Goal: Task Accomplishment & Management: Complete application form

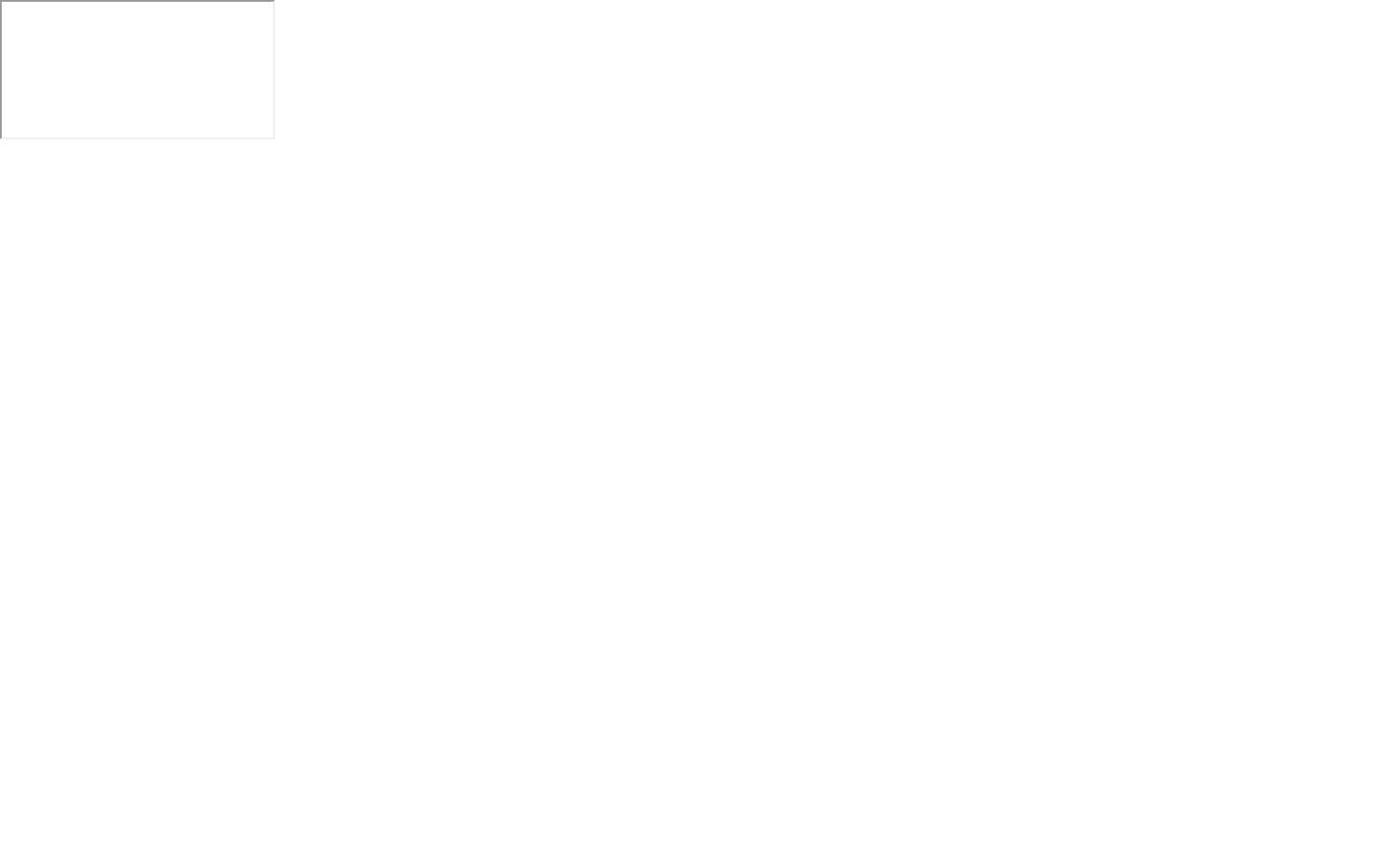
scroll to position [1010, 0]
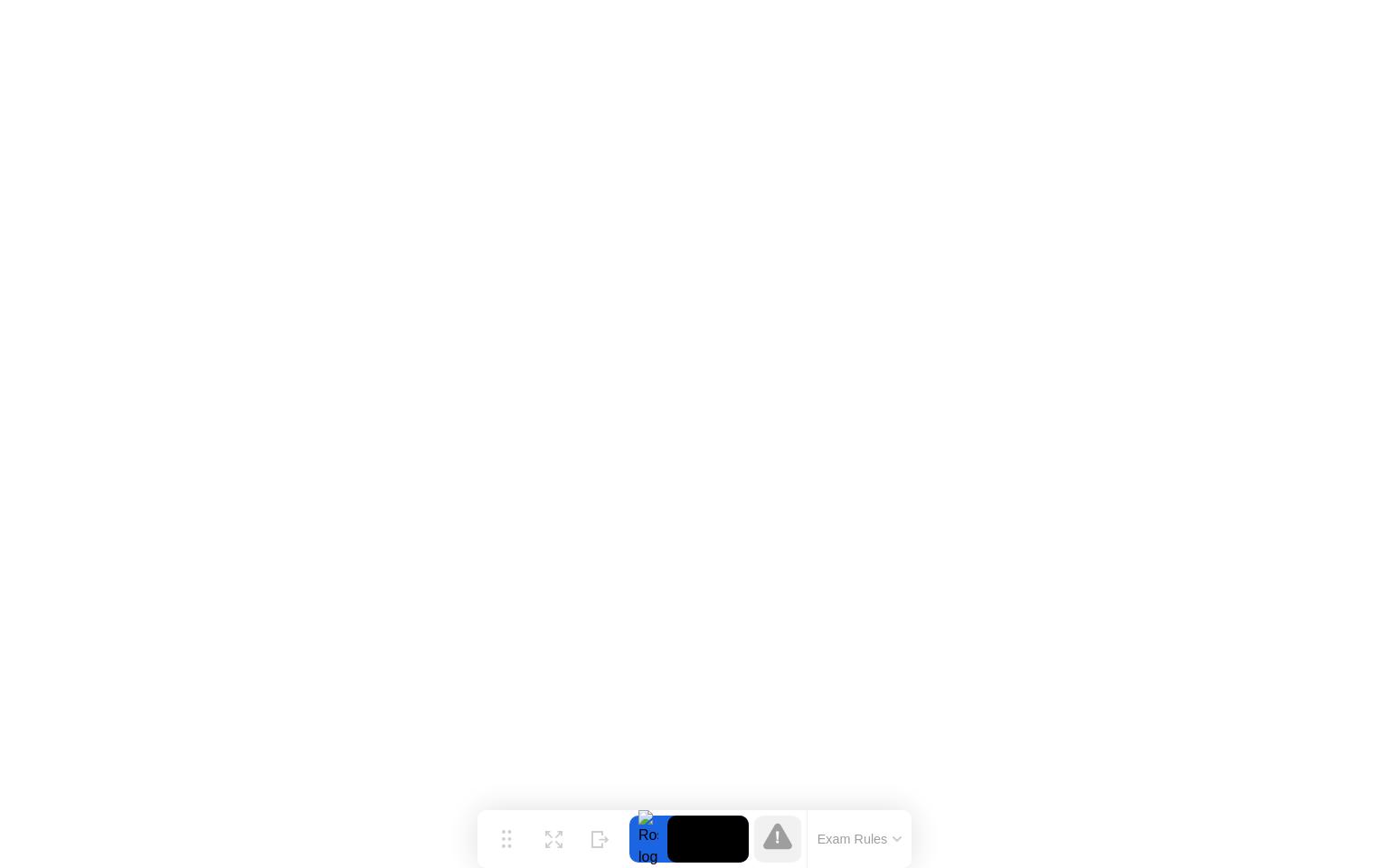
click at [777, 844] on icon at bounding box center [777, 838] width 3 height 12
click at [886, 846] on button "Exam Rules" at bounding box center [860, 839] width 96 height 17
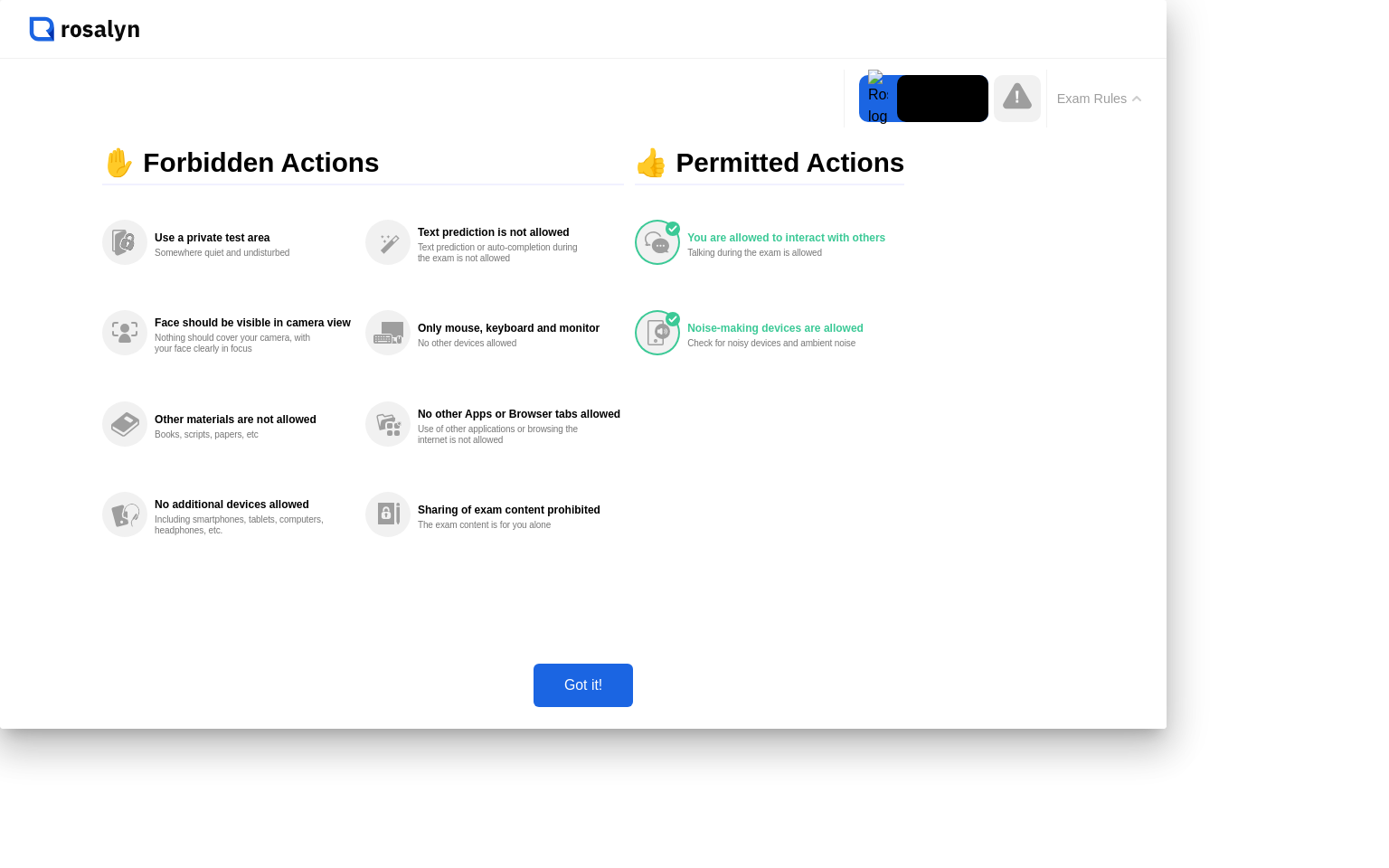
click at [628, 694] on div "Got it!" at bounding box center [583, 685] width 89 height 17
click at [884, 100] on div at bounding box center [878, 99] width 38 height 47
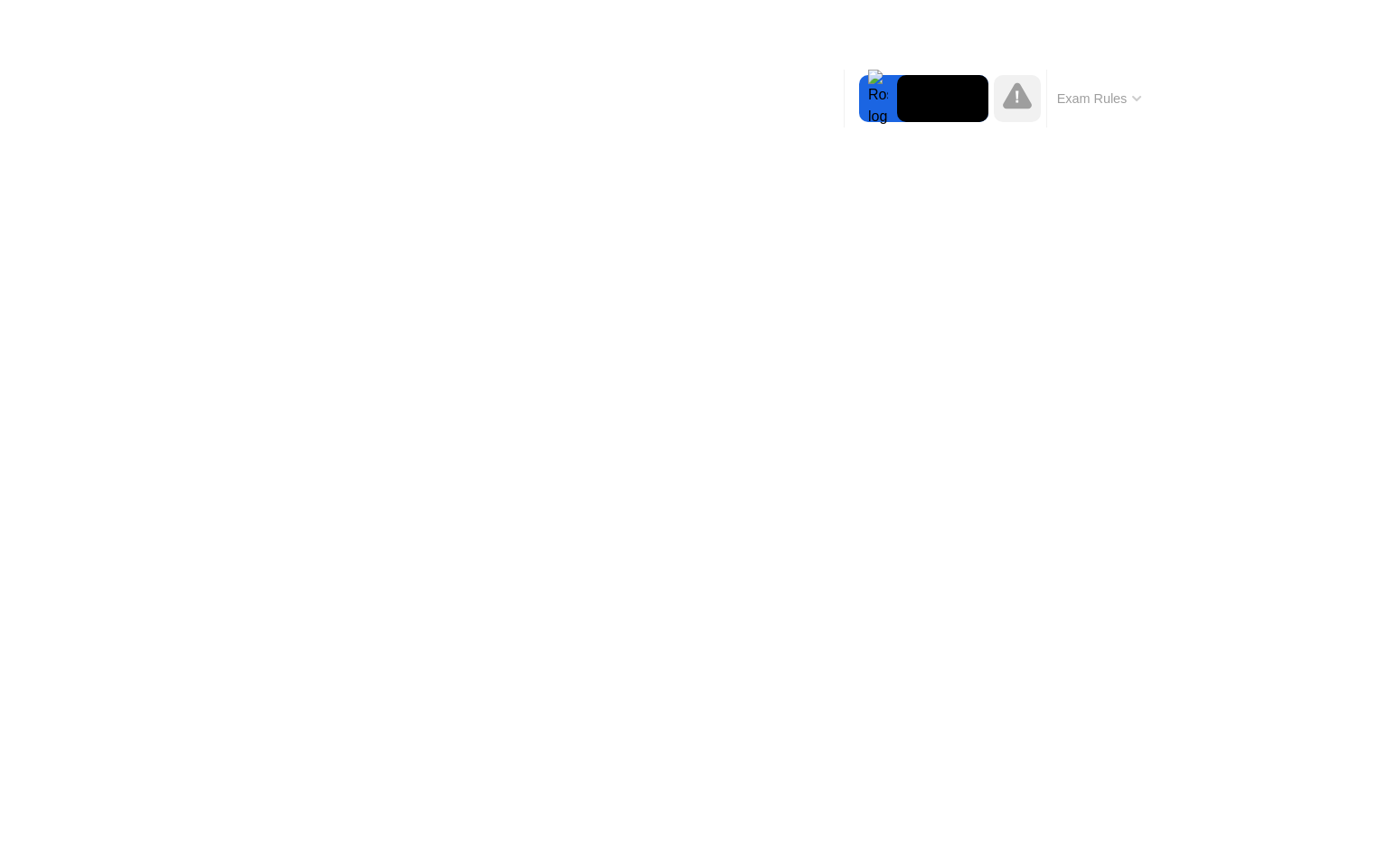
drag, startPoint x: 885, startPoint y: 93, endPoint x: 844, endPoint y: 104, distance: 42.4
click at [844, 104] on div "Move Expand Hide Exam Rules" at bounding box center [997, 98] width 308 height 58
click at [1094, 114] on div "Exam Rules" at bounding box center [1098, 98] width 105 height 58
click at [1121, 113] on div "Exam Rules" at bounding box center [1098, 98] width 105 height 58
click at [1132, 92] on button "Exam Rules" at bounding box center [1100, 99] width 96 height 17
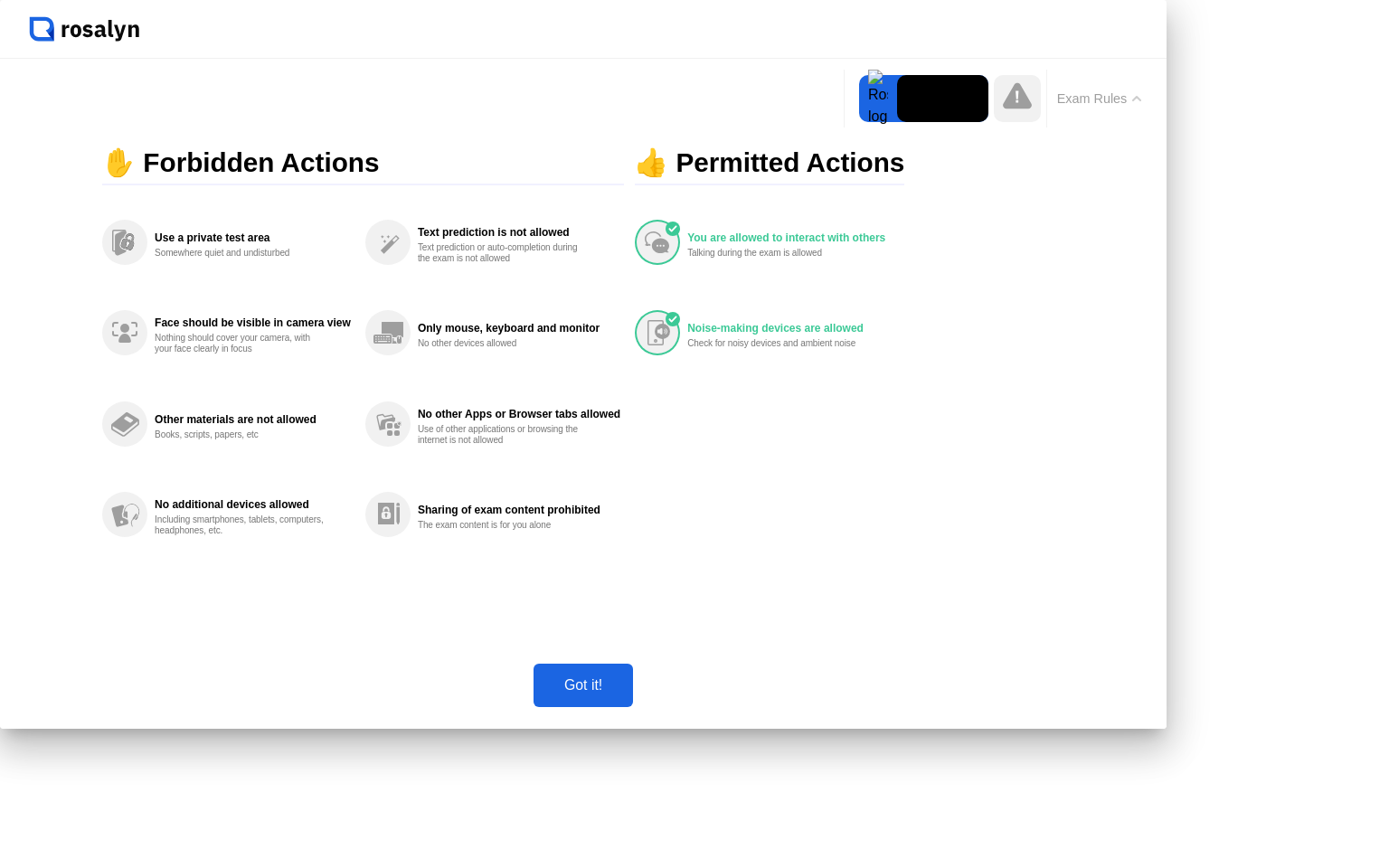
click at [628, 694] on div "Got it!" at bounding box center [583, 685] width 89 height 17
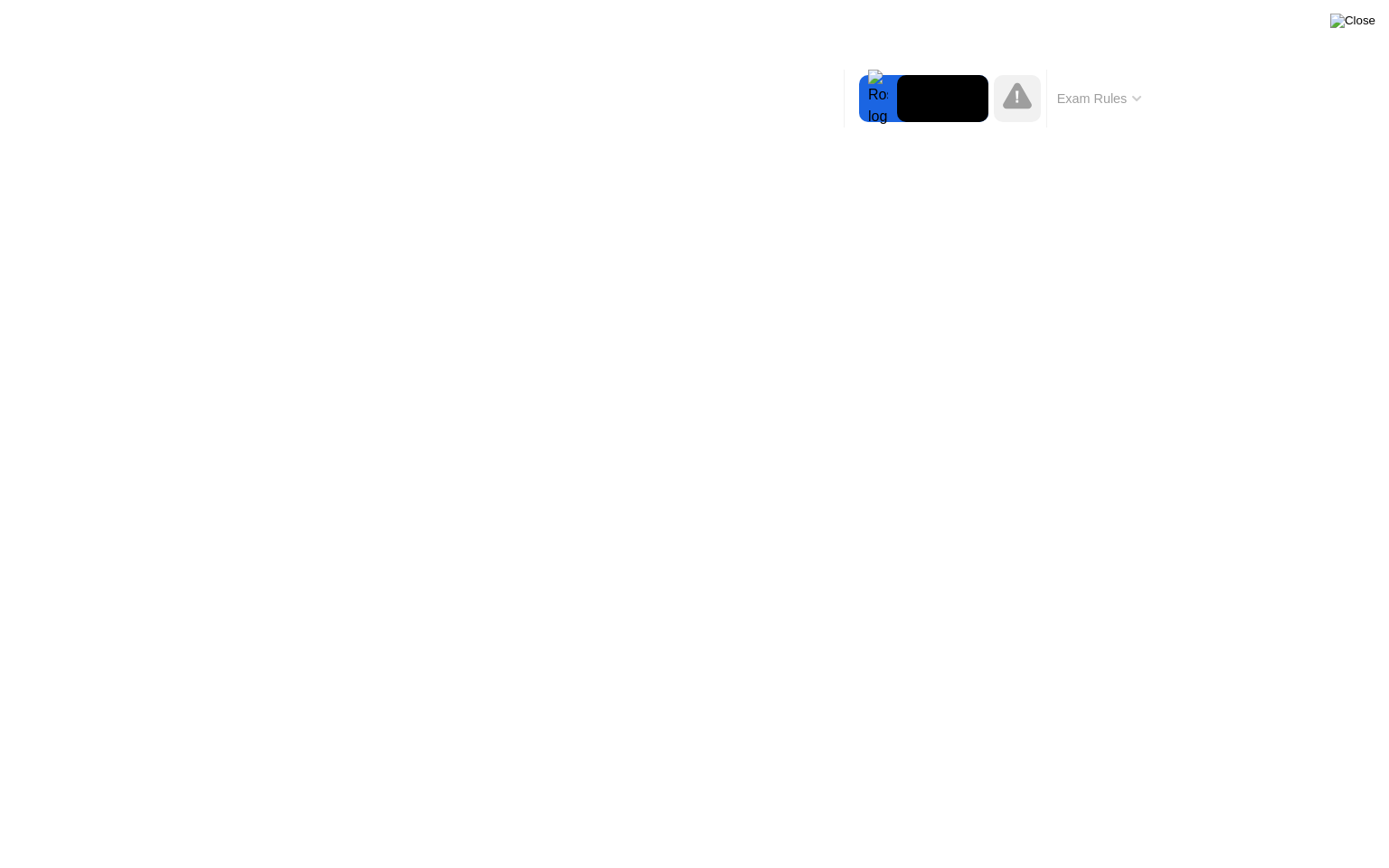
click at [1364, 26] on img at bounding box center [1353, 21] width 45 height 15
click at [889, 105] on div at bounding box center [878, 99] width 38 height 47
drag, startPoint x: 1027, startPoint y: 124, endPoint x: 879, endPoint y: 102, distance: 149.6
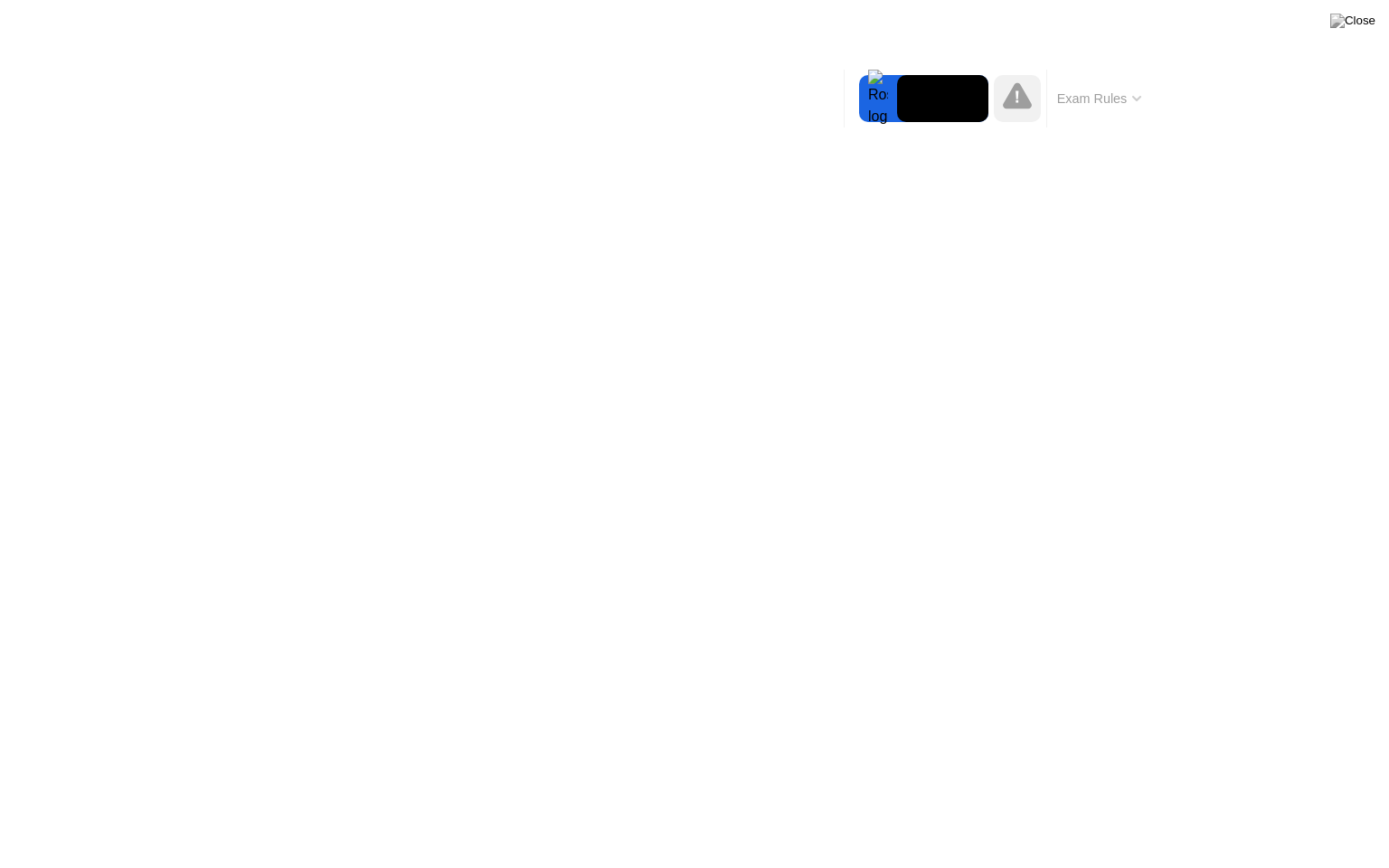
click at [879, 103] on div "Move Expand Hide Exam Rules" at bounding box center [997, 98] width 308 height 58
click at [1131, 102] on button "Exam Rules" at bounding box center [1100, 99] width 96 height 17
click at [1362, 26] on img at bounding box center [1353, 21] width 45 height 15
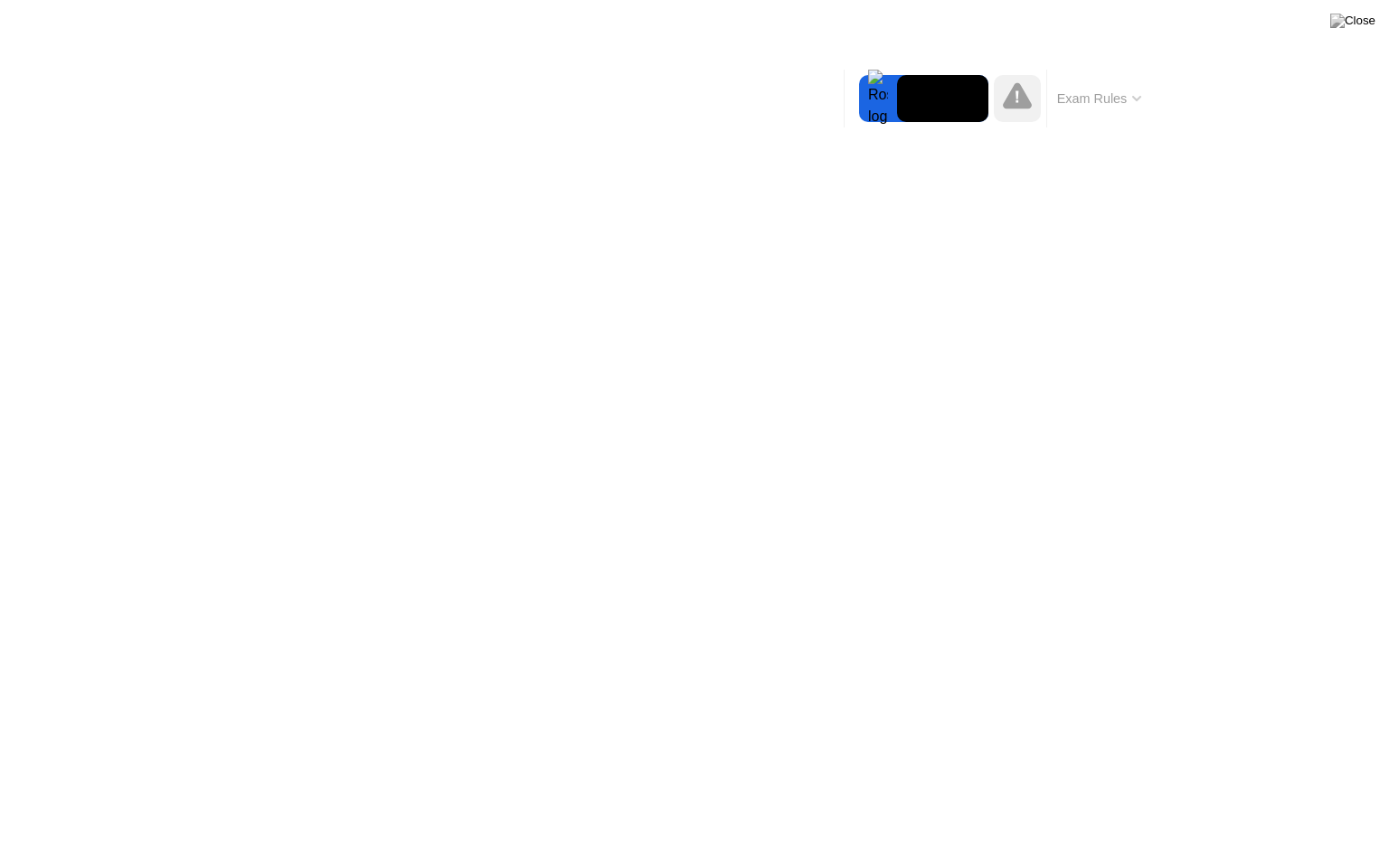
click at [1140, 91] on button "Exam Rules" at bounding box center [1100, 99] width 96 height 17
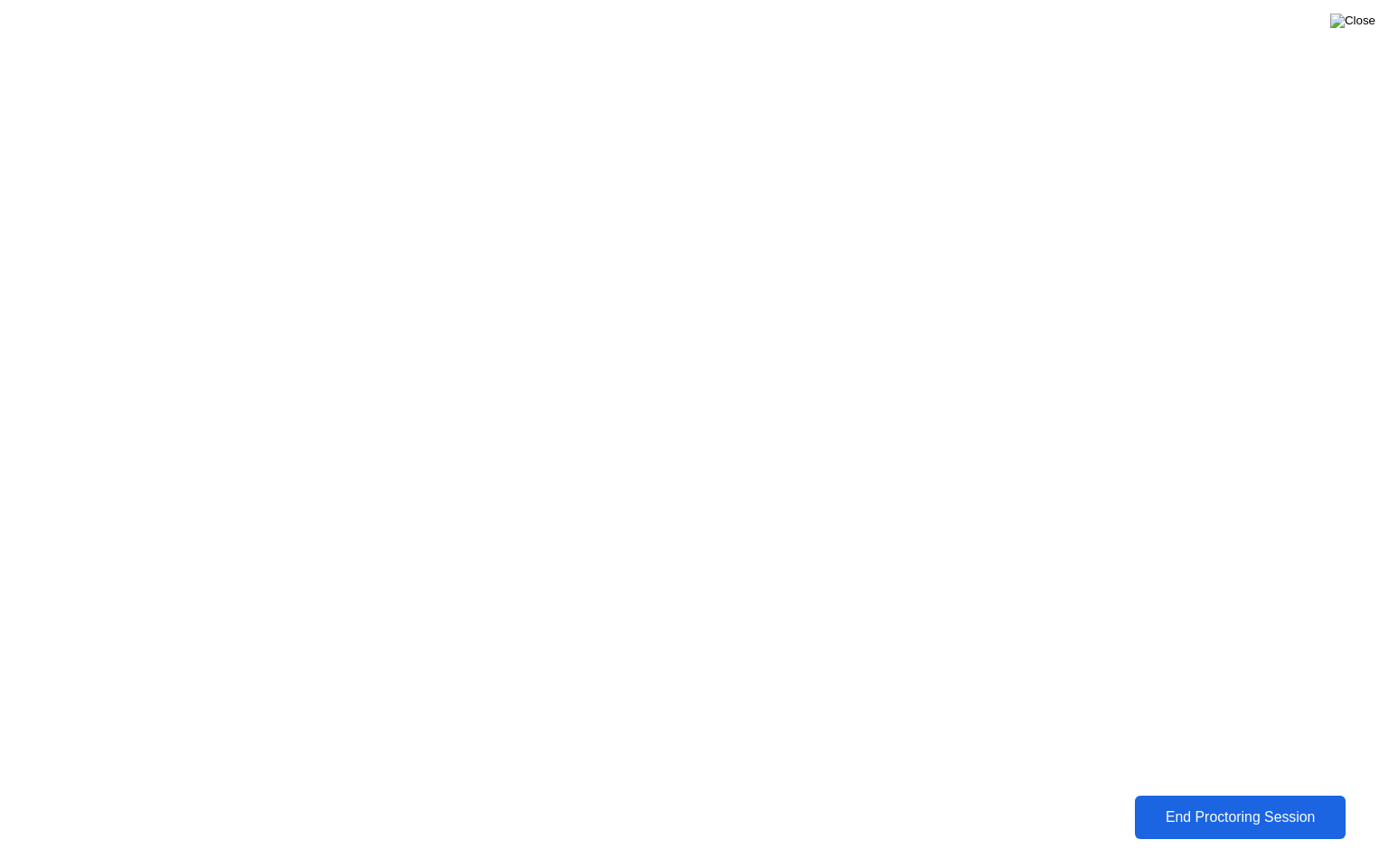
click at [1359, 26] on img at bounding box center [1353, 21] width 45 height 15
